Goal: Transaction & Acquisition: Purchase product/service

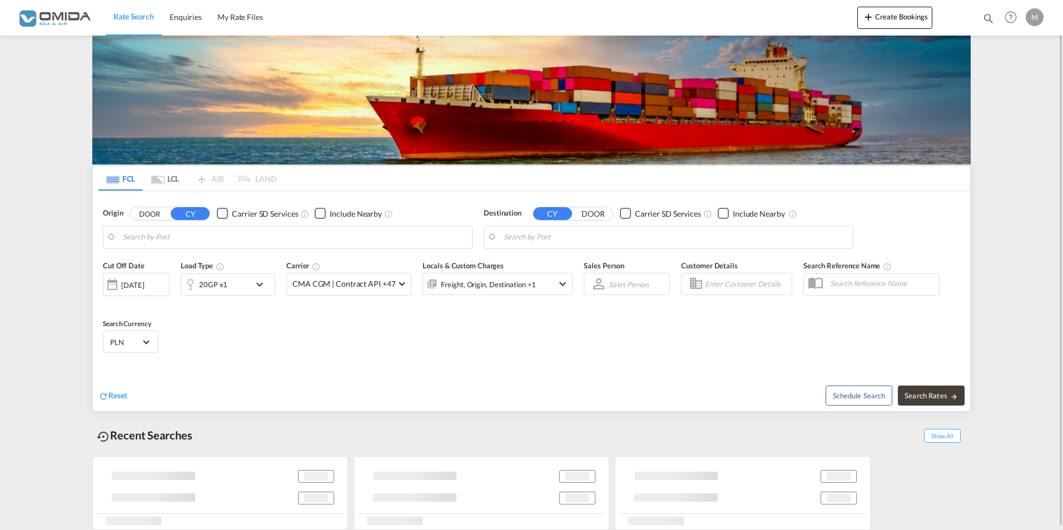
type input "Gdansk, PLGDN"
type input "[GEOGRAPHIC_DATA], [GEOGRAPHIC_DATA], [GEOGRAPHIC_DATA]"
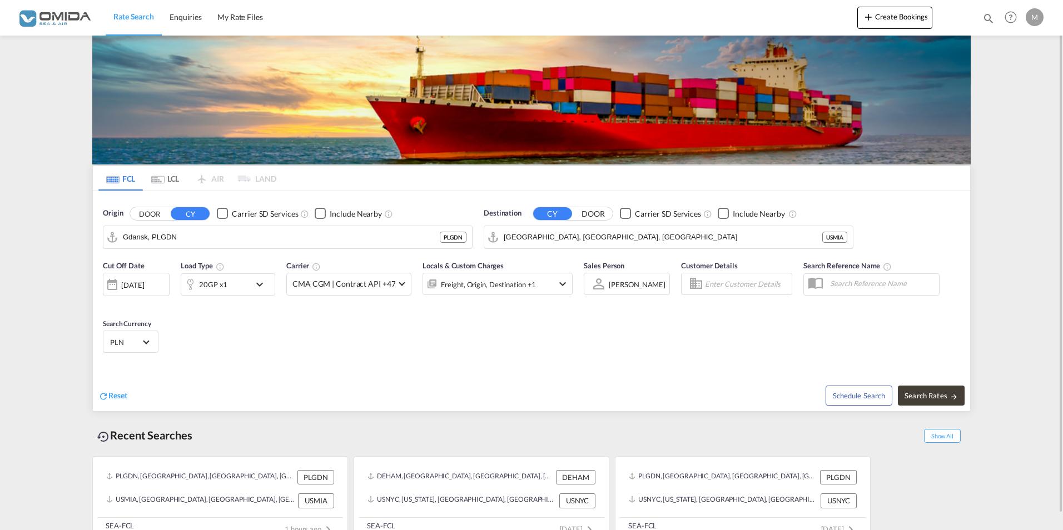
click at [554, 212] on button "CY" at bounding box center [552, 213] width 39 height 13
click at [592, 215] on button "DOOR" at bounding box center [593, 213] width 39 height 13
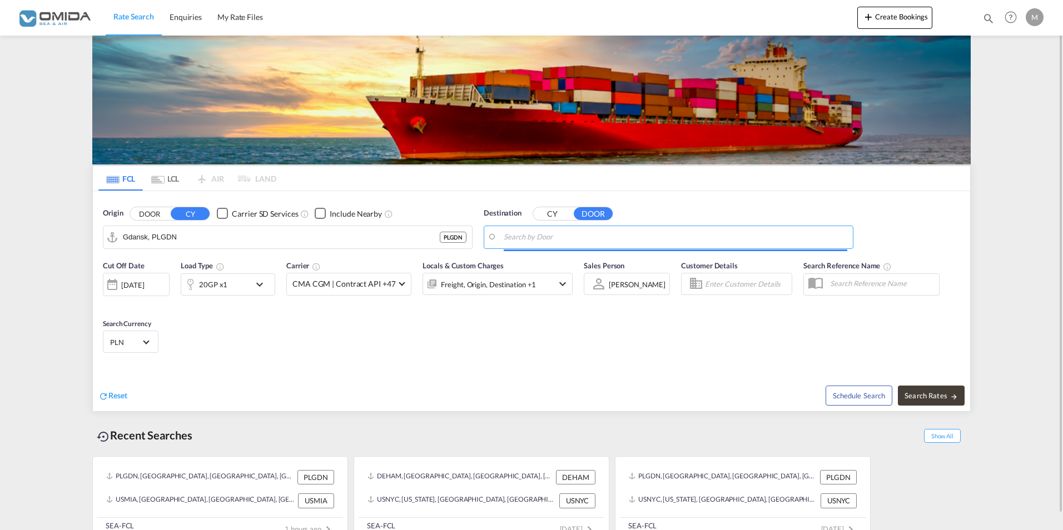
click at [533, 237] on input "Search by Door" at bounding box center [676, 237] width 344 height 17
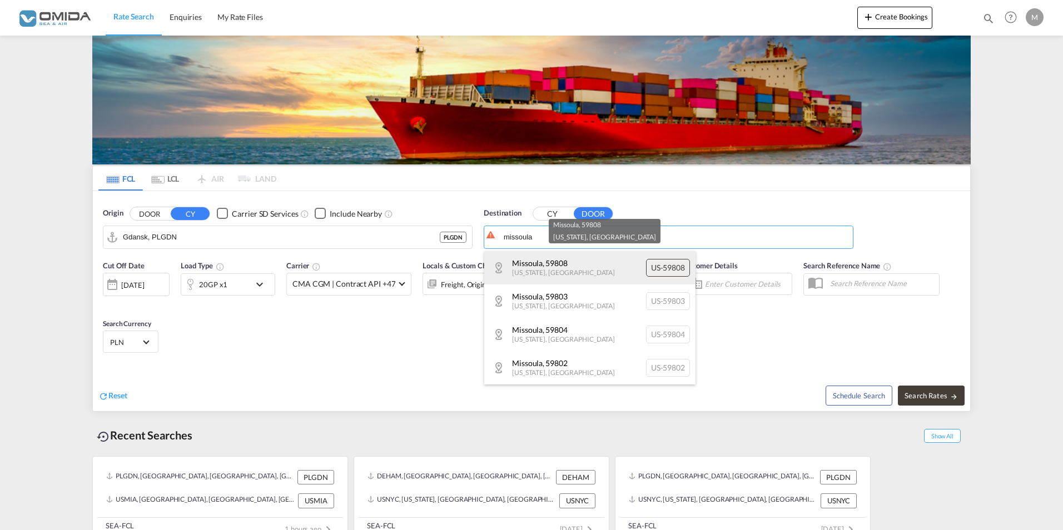
click at [557, 266] on div "Missoula , 59808 [US_STATE] , [GEOGRAPHIC_DATA] [GEOGRAPHIC_DATA]-59808" at bounding box center [589, 267] width 211 height 33
type input "US-59808, [GEOGRAPHIC_DATA], [US_STATE]"
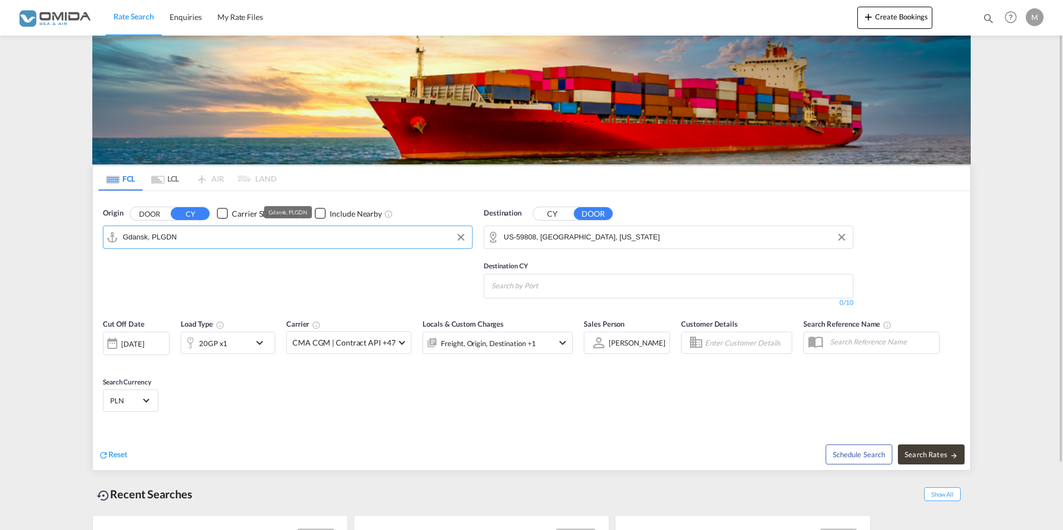
drag, startPoint x: 188, startPoint y: 236, endPoint x: 214, endPoint y: 247, distance: 27.7
click at [214, 247] on md-autocomplete-wrap "Gdansk, PLGDN" at bounding box center [295, 240] width 344 height 22
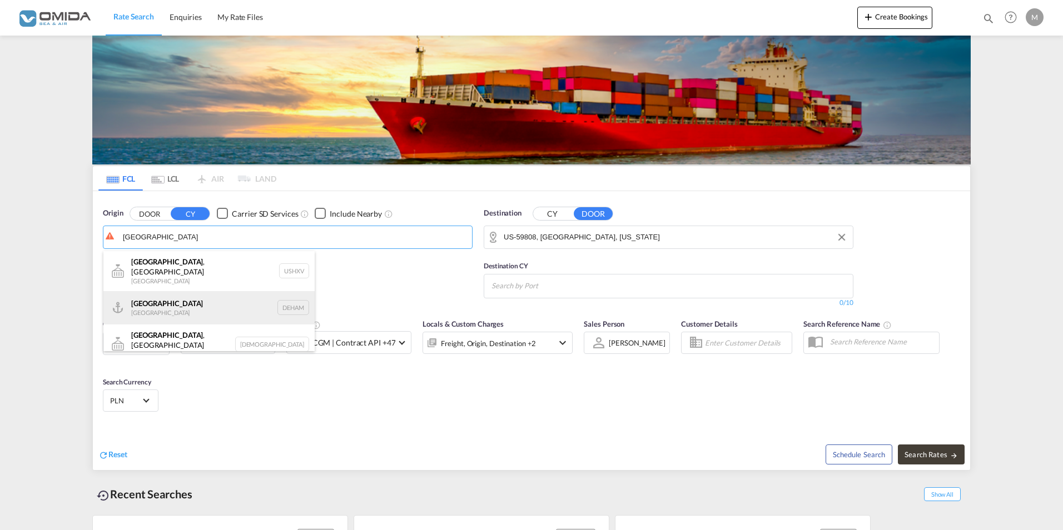
click at [176, 297] on div "[GEOGRAPHIC_DATA] [GEOGRAPHIC_DATA] DEHAM" at bounding box center [208, 307] width 211 height 33
type input "[GEOGRAPHIC_DATA], [GEOGRAPHIC_DATA]"
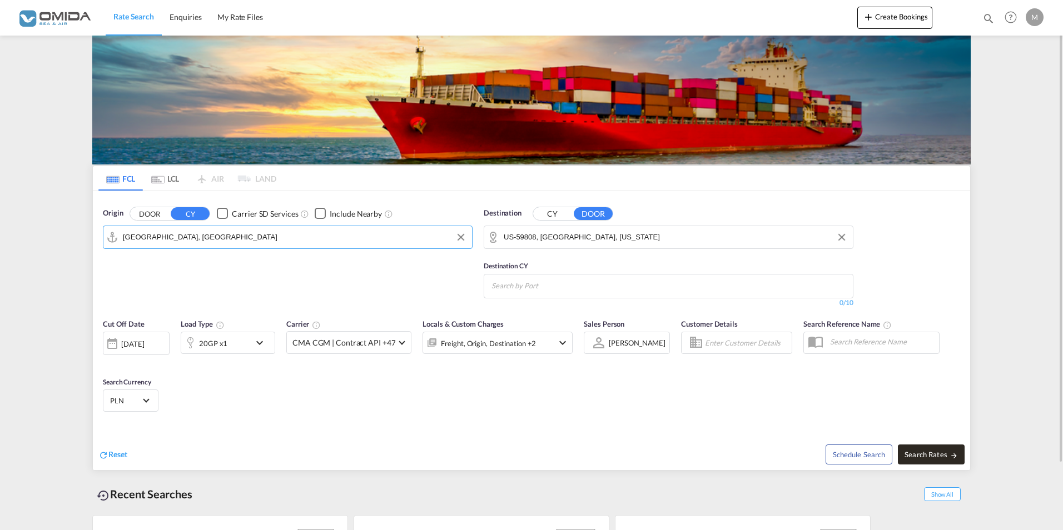
click at [939, 450] on span "Search Rates" at bounding box center [931, 454] width 53 height 9
click at [903, 262] on div "Origin DOOR CY Carrier SD Services Include Nearby [GEOGRAPHIC_DATA], DEHAM Dest…" at bounding box center [531, 252] width 877 height 122
click at [537, 287] on input "Chips input." at bounding box center [545, 286] width 106 height 18
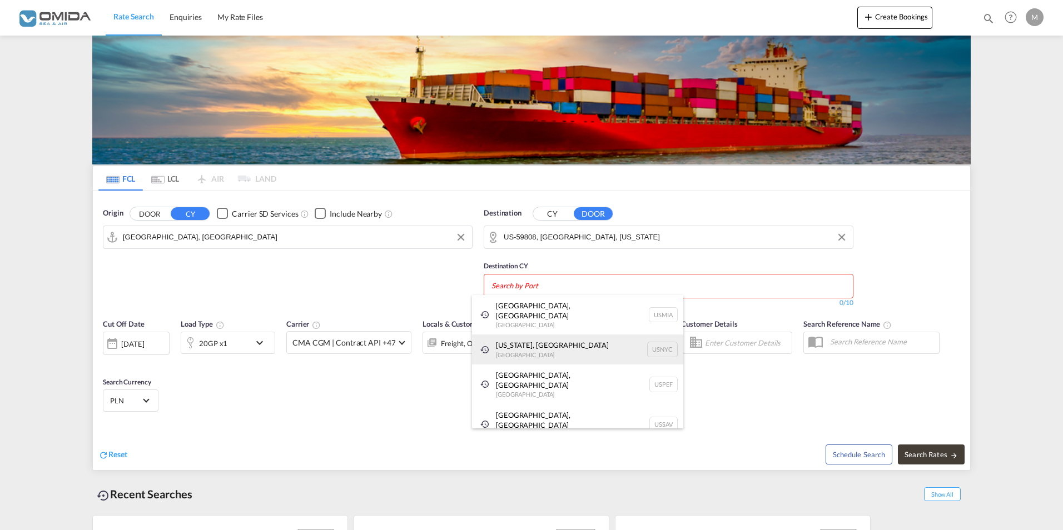
click at [530, 335] on div "[US_STATE], [GEOGRAPHIC_DATA] [GEOGRAPHIC_DATA] USNYC" at bounding box center [577, 350] width 211 height 30
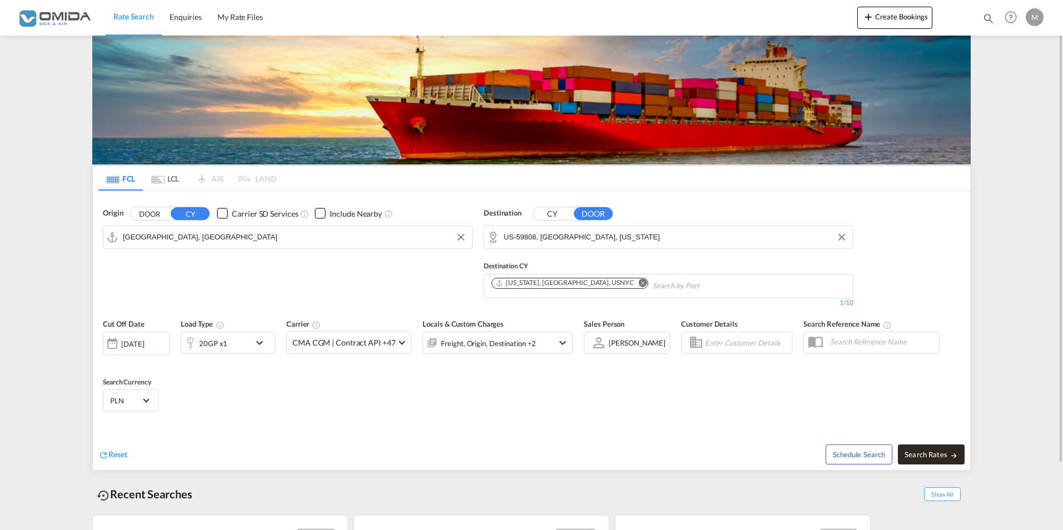
click at [936, 450] on span "Search Rates" at bounding box center [931, 454] width 53 height 9
type input "DEHAM to 59808 / [DATE]"
